Goal: Find specific page/section: Find specific page/section

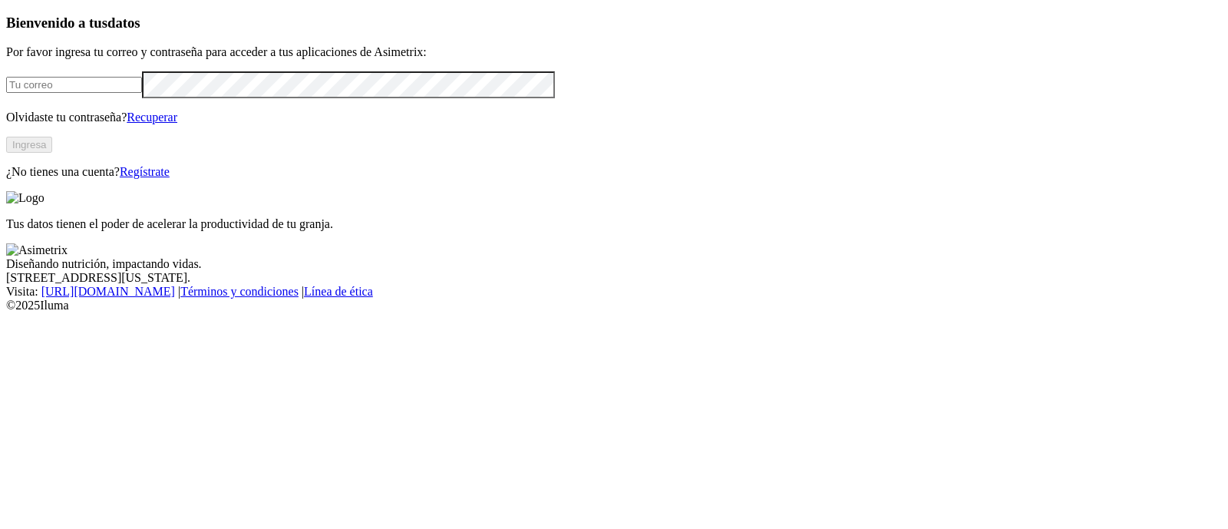
type input "[PERSON_NAME][EMAIL_ADDRESS][PERSON_NAME][DOMAIN_NAME]"
click at [52, 153] on button "Ingresa" at bounding box center [29, 145] width 46 height 16
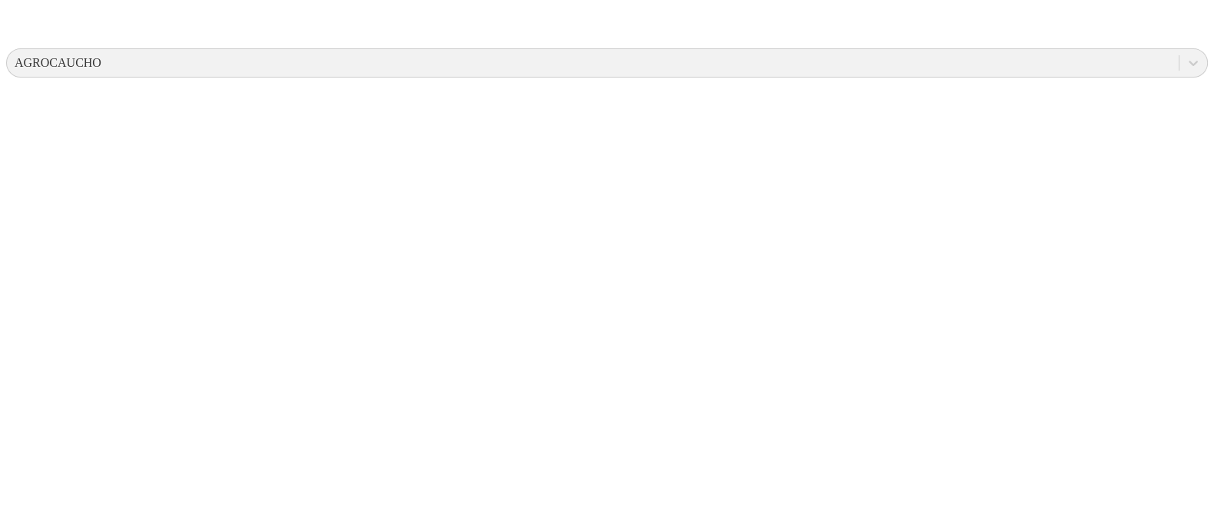
scroll to position [652, 0]
